Goal: Check status: Check status

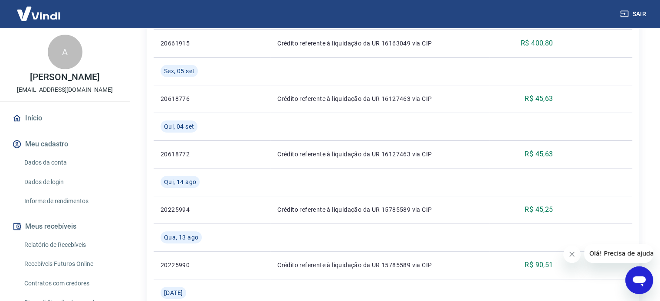
scroll to position [130, 0]
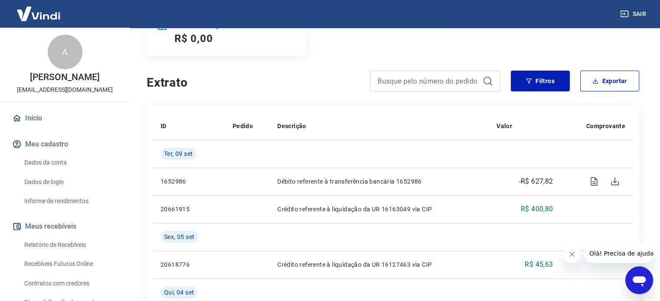
click at [34, 127] on link "Início" at bounding box center [64, 118] width 109 height 19
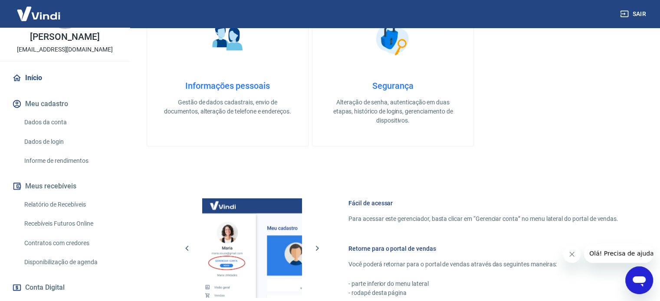
scroll to position [43, 0]
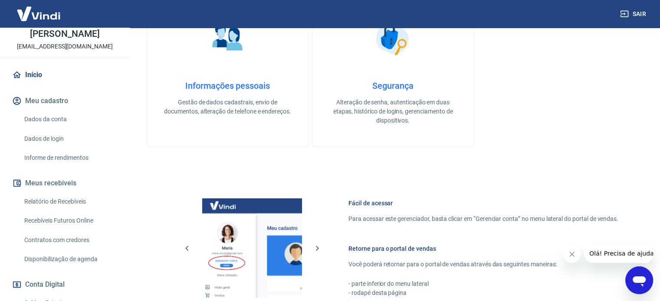
click at [64, 206] on link "Relatório de Recebíveis" at bounding box center [70, 202] width 98 height 18
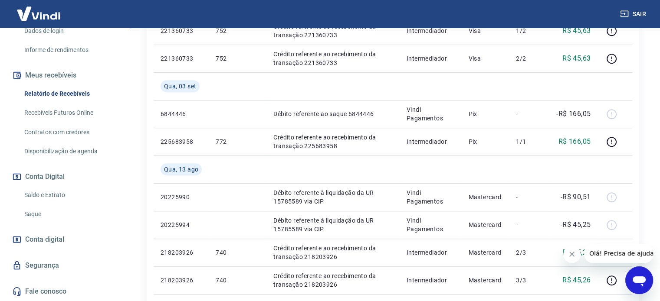
scroll to position [694, 0]
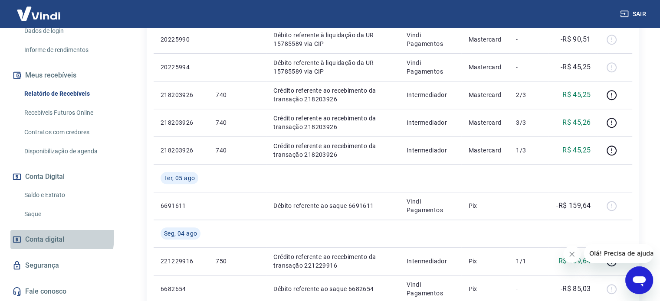
click at [39, 237] on span "Conta digital" at bounding box center [44, 240] width 39 height 12
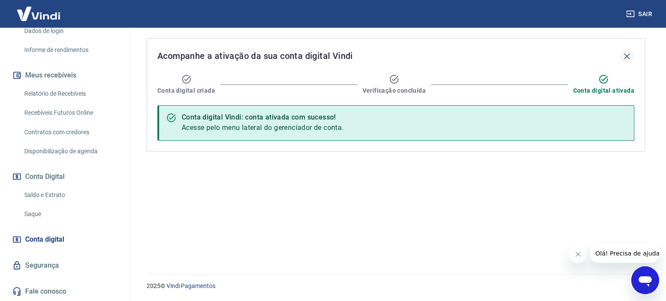
click at [628, 60] on icon "button" at bounding box center [627, 56] width 10 height 10
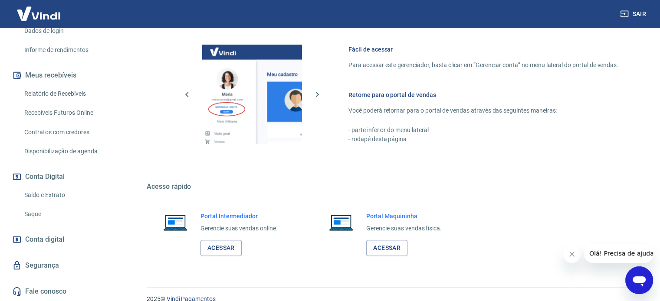
scroll to position [383, 0]
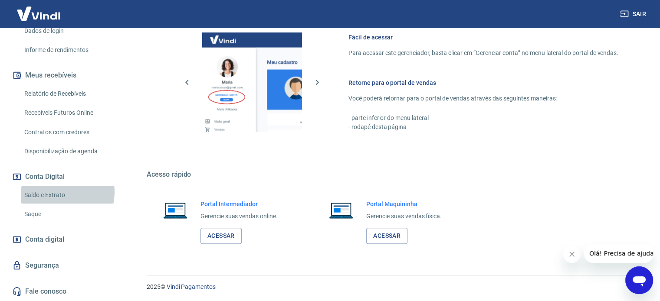
click at [61, 193] on link "Saldo e Extrato" at bounding box center [70, 196] width 98 height 18
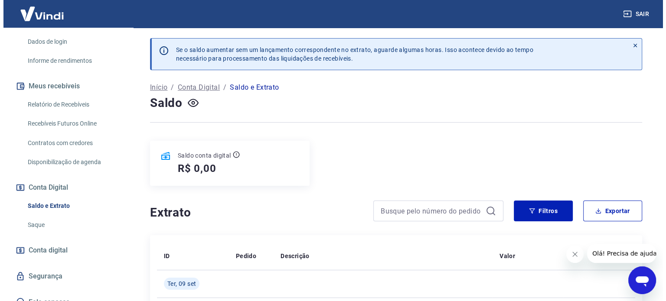
scroll to position [160, 0]
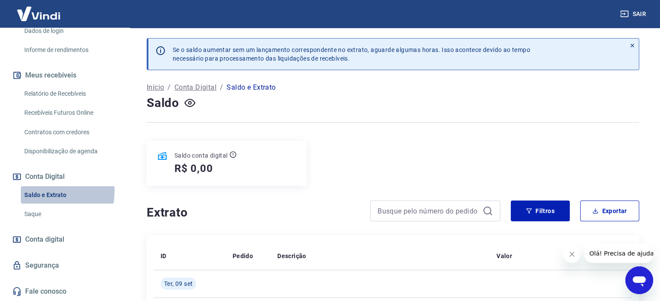
click at [42, 191] on link "Saldo e Extrato" at bounding box center [70, 196] width 98 height 18
